Goal: Complete application form

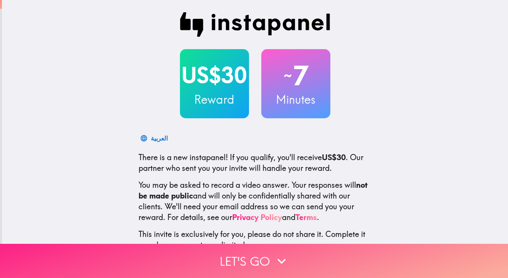
click at [241, 258] on button "Let's go" at bounding box center [254, 261] width 508 height 34
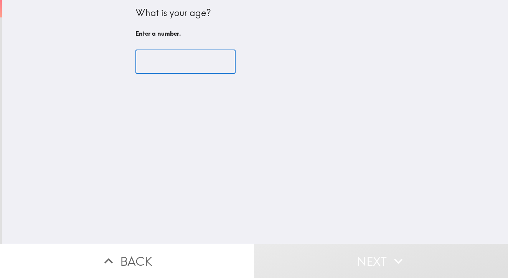
click at [190, 68] on input "number" at bounding box center [186, 62] width 100 height 24
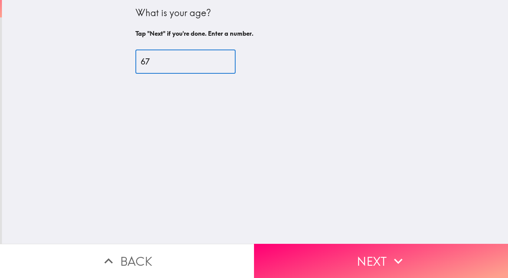
type input "68"
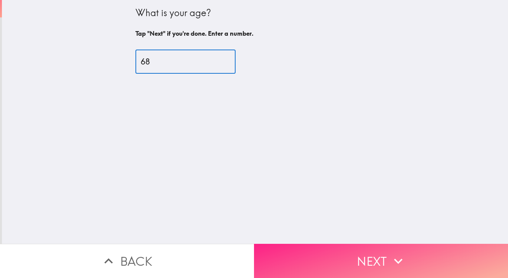
click at [379, 253] on button "Next" at bounding box center [381, 261] width 254 height 34
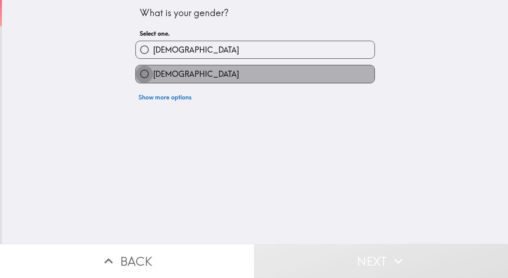
click at [137, 73] on input "[DEMOGRAPHIC_DATA]" at bounding box center [144, 73] width 17 height 17
radio input "true"
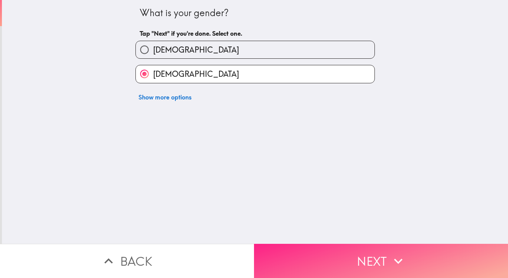
click at [372, 258] on button "Next" at bounding box center [381, 261] width 254 height 34
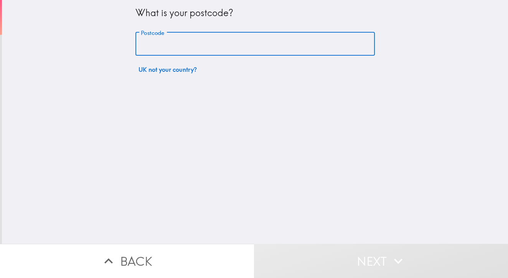
click at [209, 47] on input "Postcode" at bounding box center [256, 44] width 240 height 24
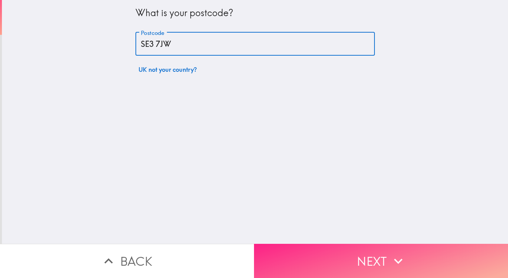
type input "SE3 7JW"
click at [367, 256] on button "Next" at bounding box center [381, 261] width 254 height 34
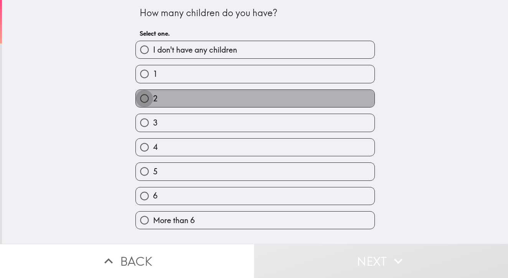
click at [141, 100] on input "2" at bounding box center [144, 98] width 17 height 17
radio input "true"
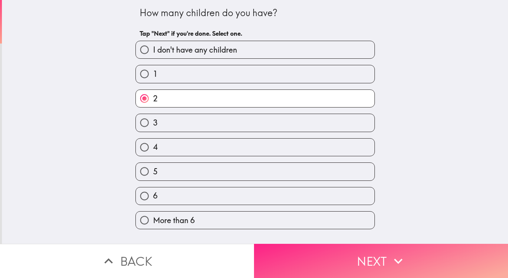
click at [399, 262] on icon "button" at bounding box center [398, 261] width 17 height 17
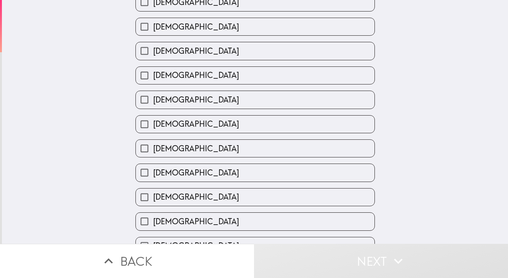
scroll to position [280, 0]
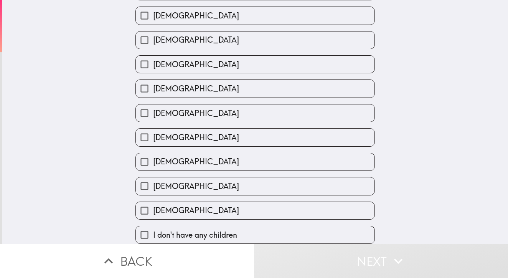
click at [139, 204] on input "[DEMOGRAPHIC_DATA]" at bounding box center [144, 210] width 17 height 17
checkbox input "true"
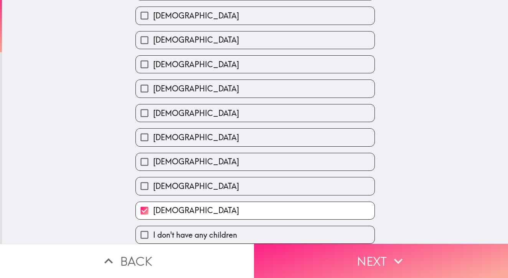
click at [390, 254] on icon "button" at bounding box center [398, 261] width 17 height 17
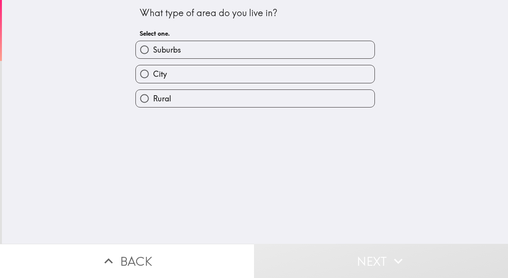
click at [140, 76] on input "City" at bounding box center [144, 73] width 17 height 17
radio input "true"
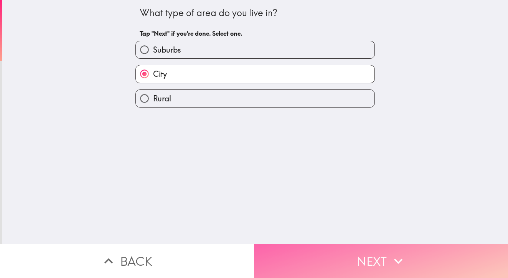
click at [364, 253] on button "Next" at bounding box center [381, 261] width 254 height 34
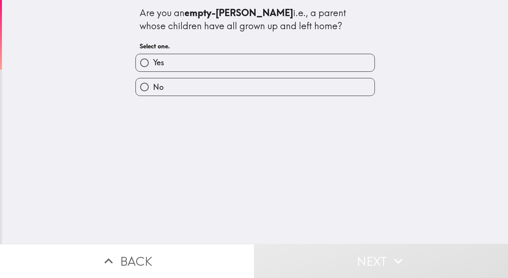
drag, startPoint x: 141, startPoint y: 61, endPoint x: 158, endPoint y: 61, distance: 16.9
click at [141, 61] on input "Yes" at bounding box center [144, 62] width 17 height 17
radio input "true"
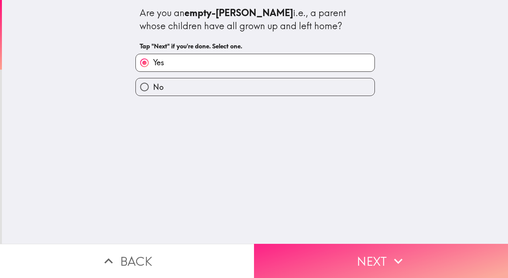
click at [382, 247] on button "Next" at bounding box center [381, 261] width 254 height 34
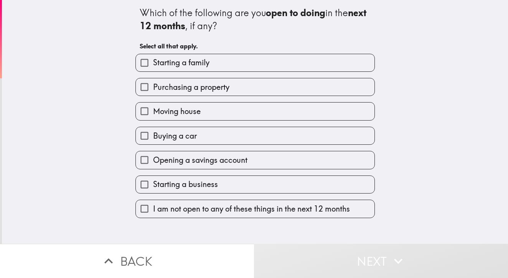
click at [141, 133] on input "Buying a car" at bounding box center [144, 135] width 17 height 17
checkbox input "true"
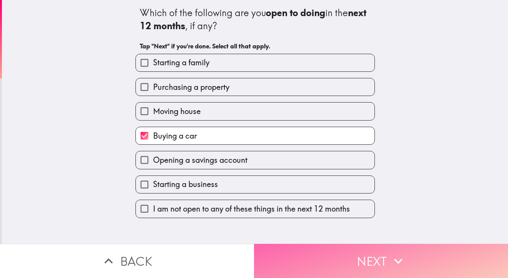
click at [390, 260] on icon "button" at bounding box center [398, 261] width 17 height 17
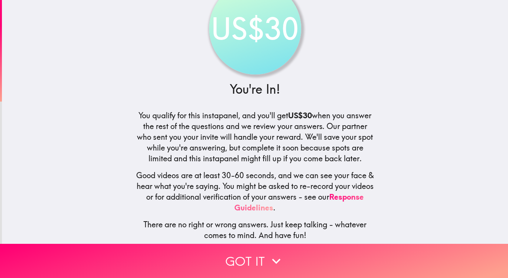
scroll to position [38, 0]
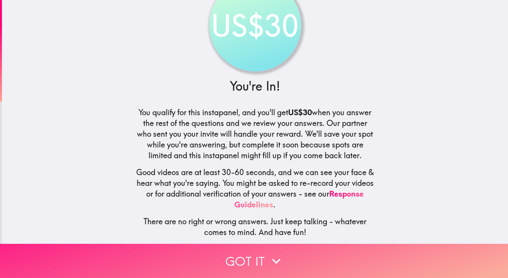
click at [270, 253] on icon "button" at bounding box center [276, 261] width 17 height 17
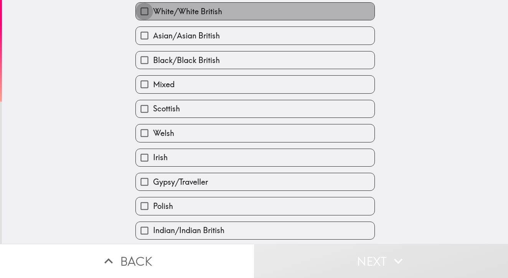
click at [141, 12] on input "White/White British" at bounding box center [144, 11] width 17 height 17
checkbox input "true"
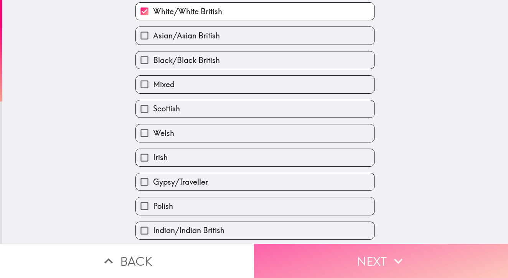
click at [356, 254] on button "Next" at bounding box center [381, 261] width 254 height 34
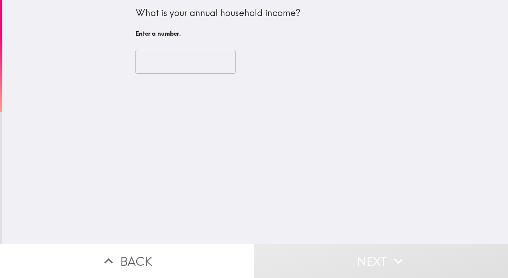
click at [183, 59] on input "number" at bounding box center [186, 62] width 100 height 24
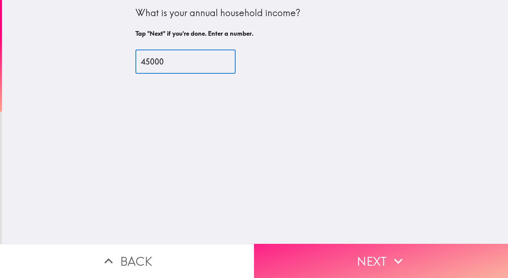
type input "45000"
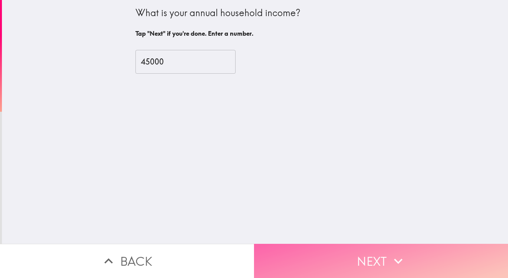
click at [365, 260] on button "Next" at bounding box center [381, 261] width 254 height 34
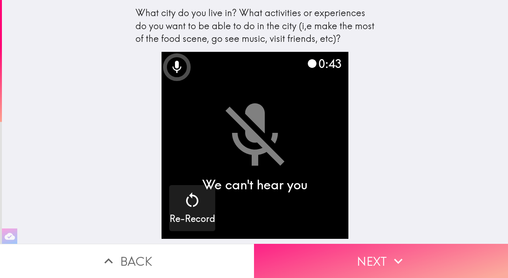
click at [378, 256] on button "Next" at bounding box center [381, 261] width 254 height 34
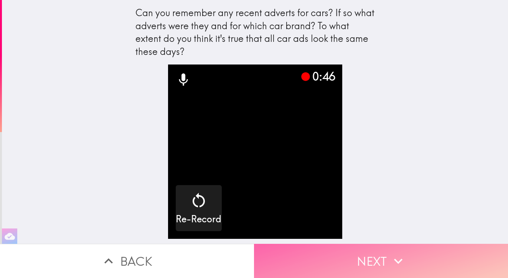
click at [387, 250] on button "Next" at bounding box center [381, 261] width 254 height 34
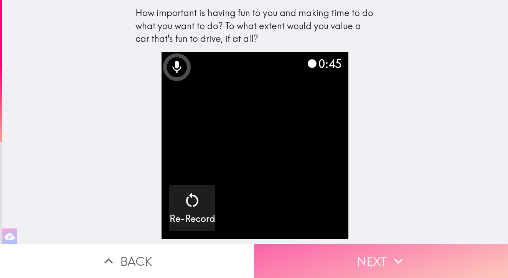
click at [364, 251] on button "Next" at bounding box center [381, 261] width 254 height 34
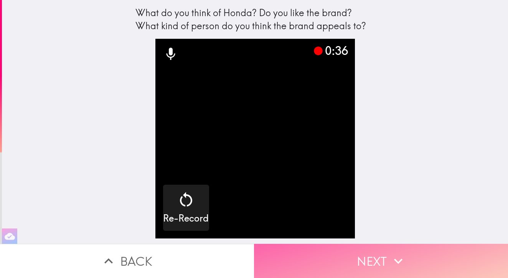
click at [365, 251] on button "Next" at bounding box center [381, 261] width 254 height 34
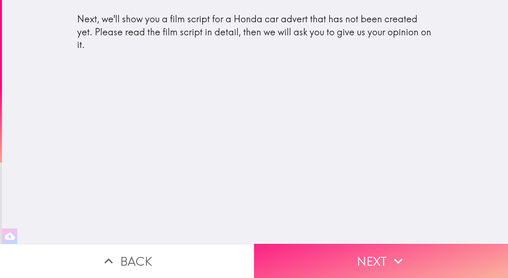
click at [359, 255] on button "Next" at bounding box center [381, 261] width 254 height 34
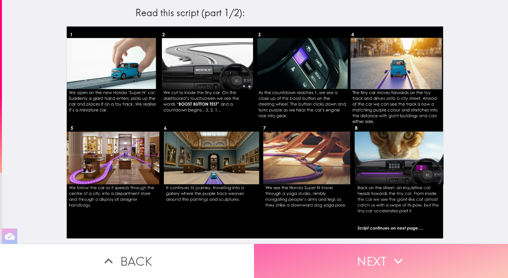
click at [369, 256] on button "Next" at bounding box center [381, 261] width 254 height 34
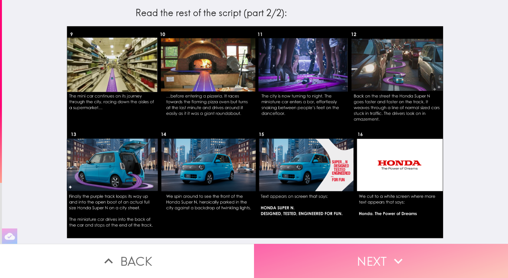
click at [378, 257] on button "Next" at bounding box center [381, 261] width 254 height 34
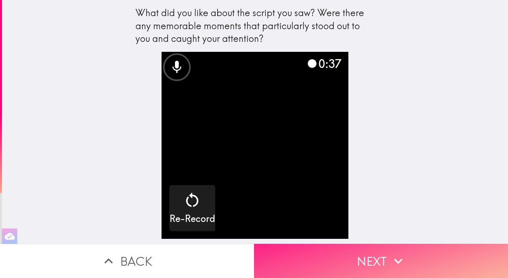
click at [351, 253] on button "Next" at bounding box center [381, 261] width 254 height 34
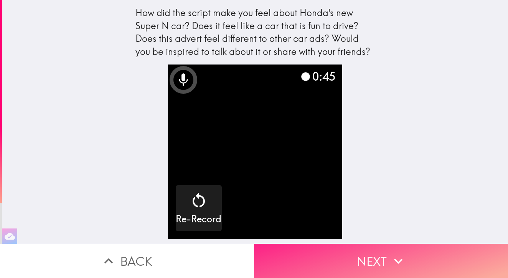
click at [373, 256] on button "Next" at bounding box center [381, 261] width 254 height 34
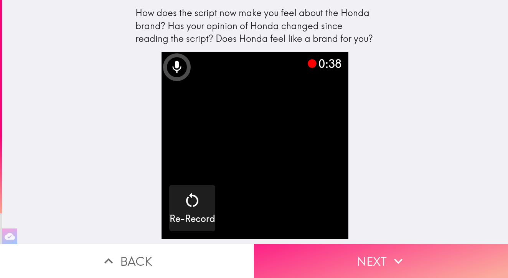
click at [372, 257] on button "Next" at bounding box center [381, 261] width 254 height 34
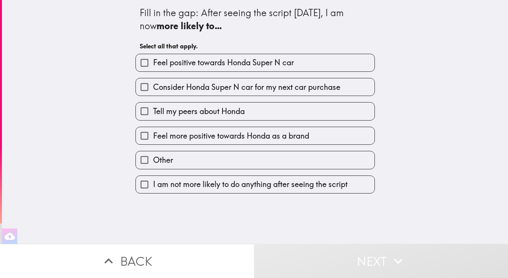
click at [140, 64] on input "Feel positive towards Honda Super N car" at bounding box center [144, 62] width 17 height 17
checkbox input "true"
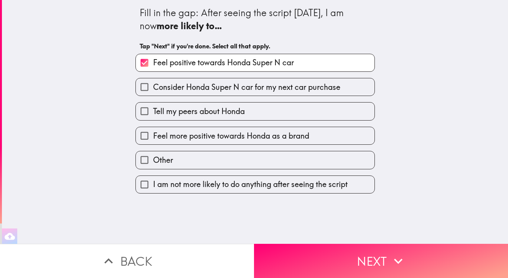
click at [137, 80] on input "Consider Honda Super N car for my next car purchase" at bounding box center [144, 86] width 17 height 17
checkbox input "true"
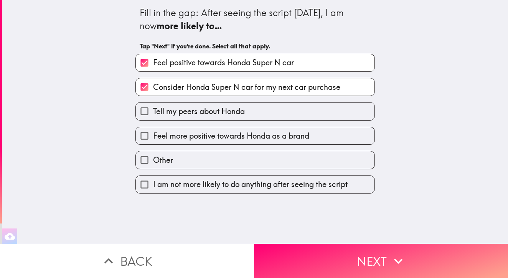
drag, startPoint x: 136, startPoint y: 110, endPoint x: 136, endPoint y: 118, distance: 7.7
click at [136, 111] on input "Tell my peers about Honda" at bounding box center [144, 111] width 17 height 17
checkbox input "true"
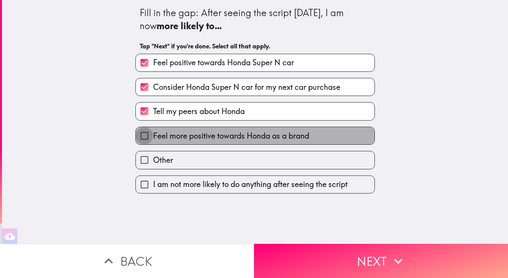
click at [136, 136] on input "Feel more positive towards Honda as a brand" at bounding box center [144, 135] width 17 height 17
checkbox input "true"
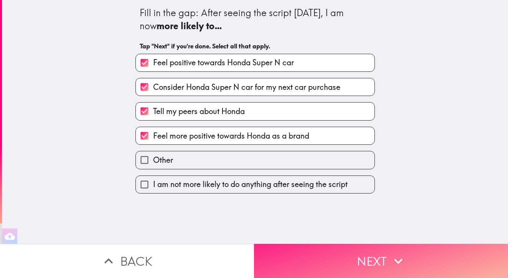
click at [377, 260] on button "Next" at bounding box center [381, 261] width 254 height 34
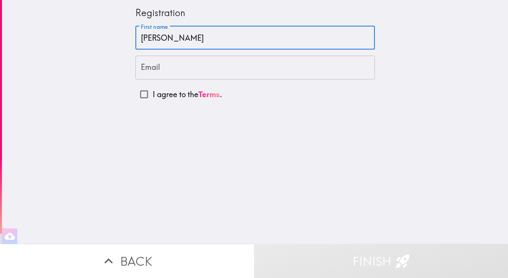
type input "[PERSON_NAME]"
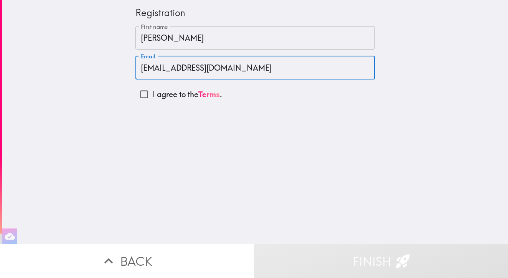
type input "[EMAIL_ADDRESS][DOMAIN_NAME]"
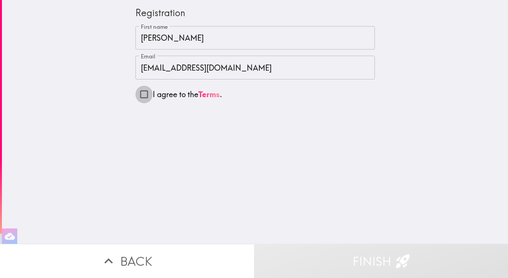
click at [136, 99] on input "I agree to the Terms ." at bounding box center [144, 94] width 17 height 17
checkbox input "true"
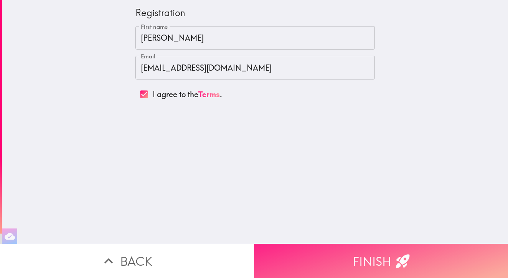
click at [348, 252] on button "Finish" at bounding box center [381, 261] width 254 height 34
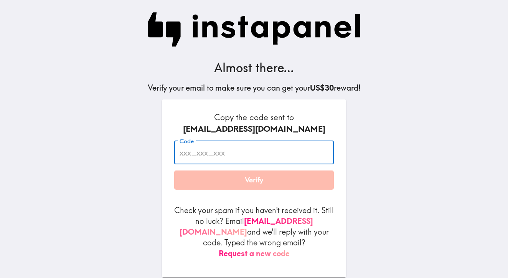
paste input "BJG_TGi_ymU"
type input "BJG_TGi_ymU"
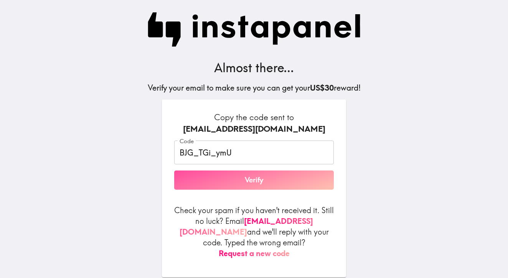
click at [251, 181] on button "Verify" at bounding box center [254, 179] width 160 height 19
